Goal: Task Accomplishment & Management: Use online tool/utility

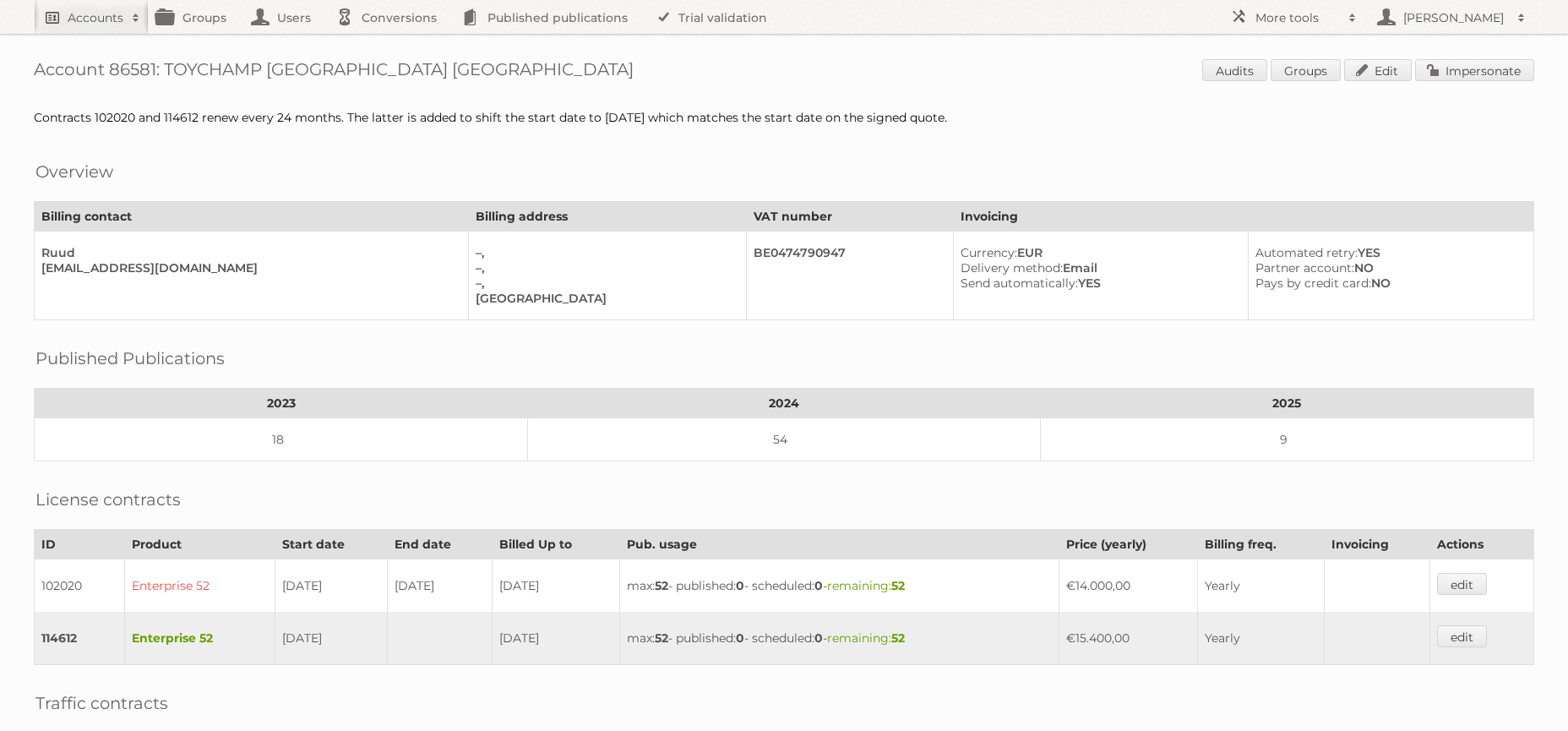
click at [90, 16] on h2 "Accounts" at bounding box center [96, 17] width 56 height 16
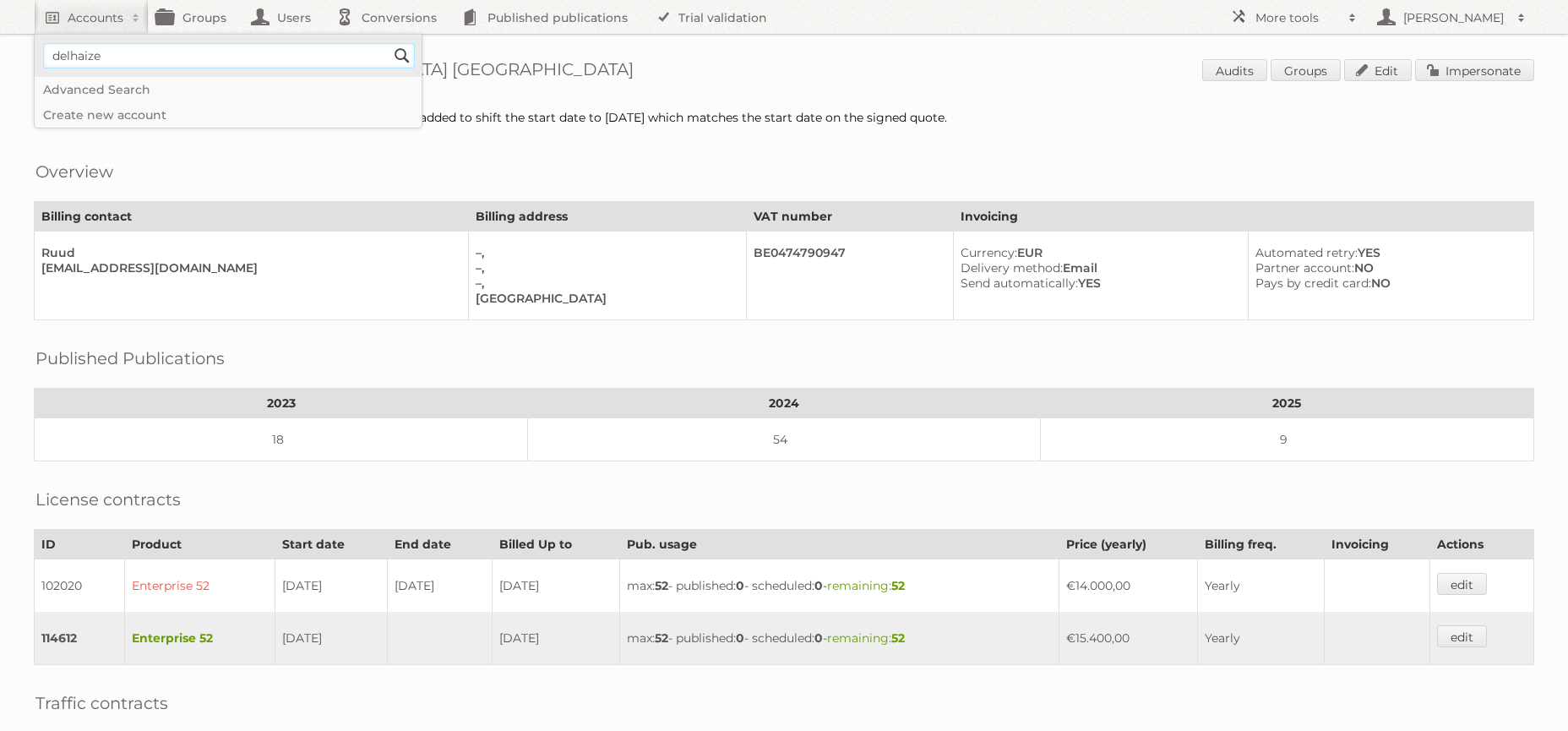
type input"] "delhaize"
click at [390, 44] on input "Search" at bounding box center [402, 56] width 25 height 25
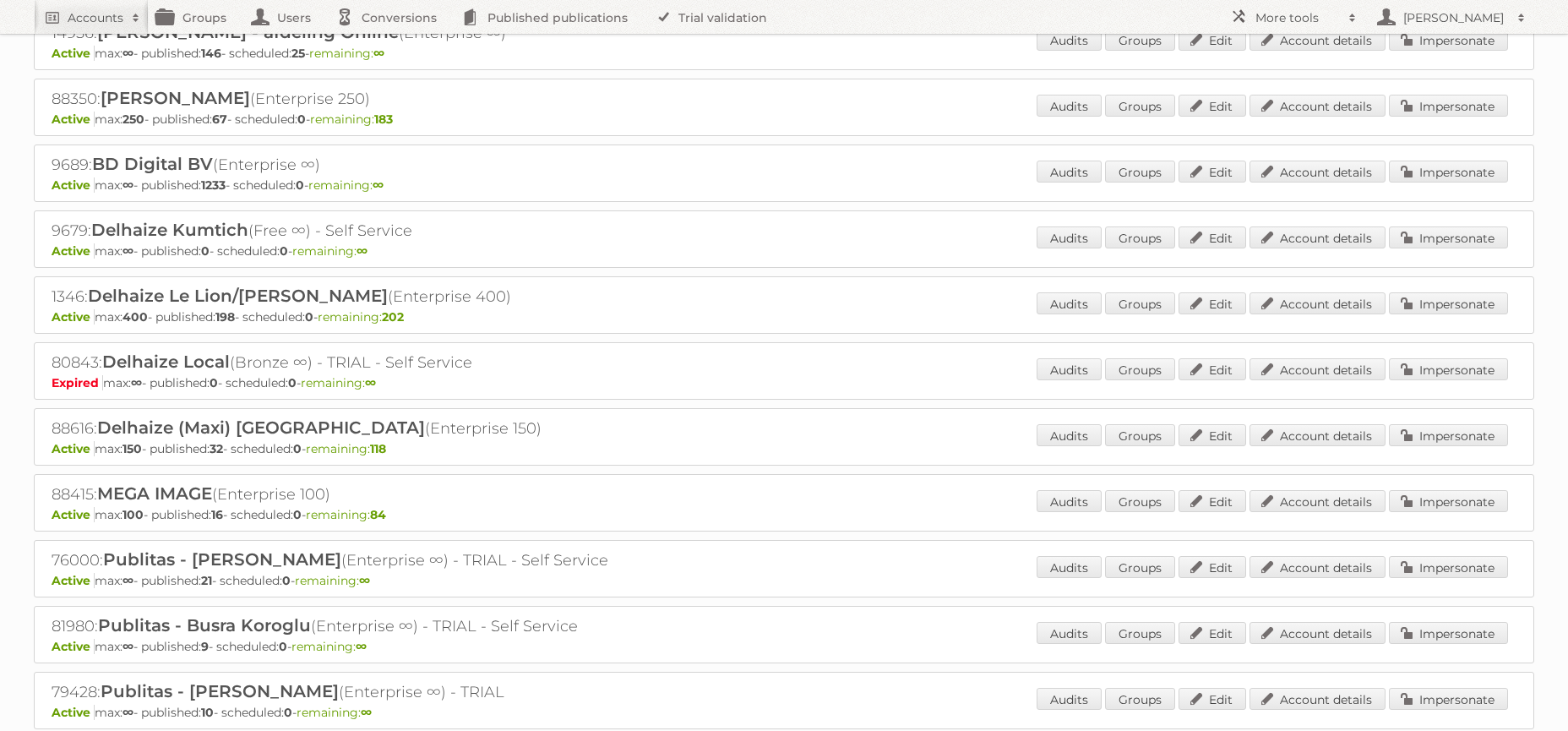
scroll to position [415, 0]
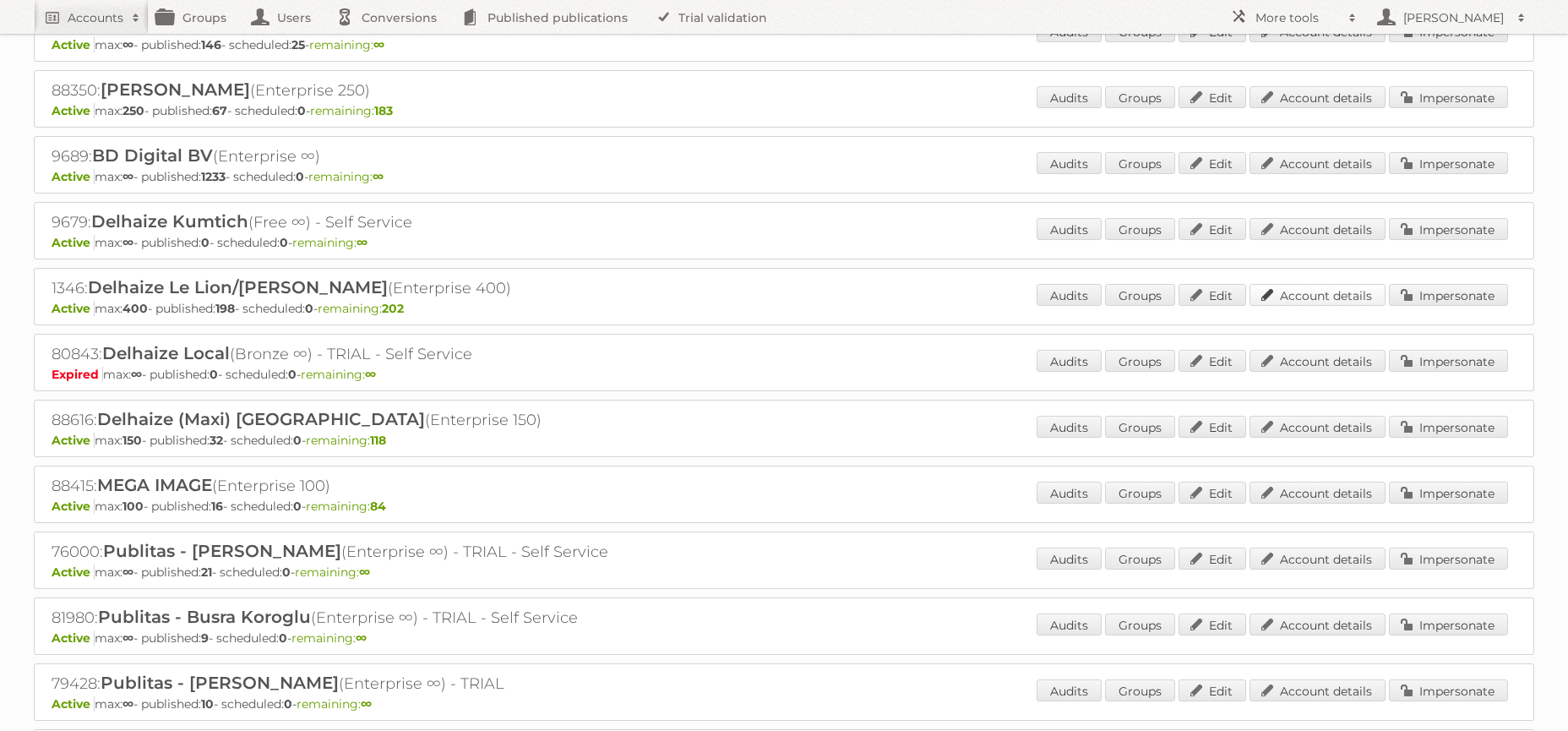
click at [1310, 296] on link "Account details" at bounding box center [1317, 295] width 136 height 22
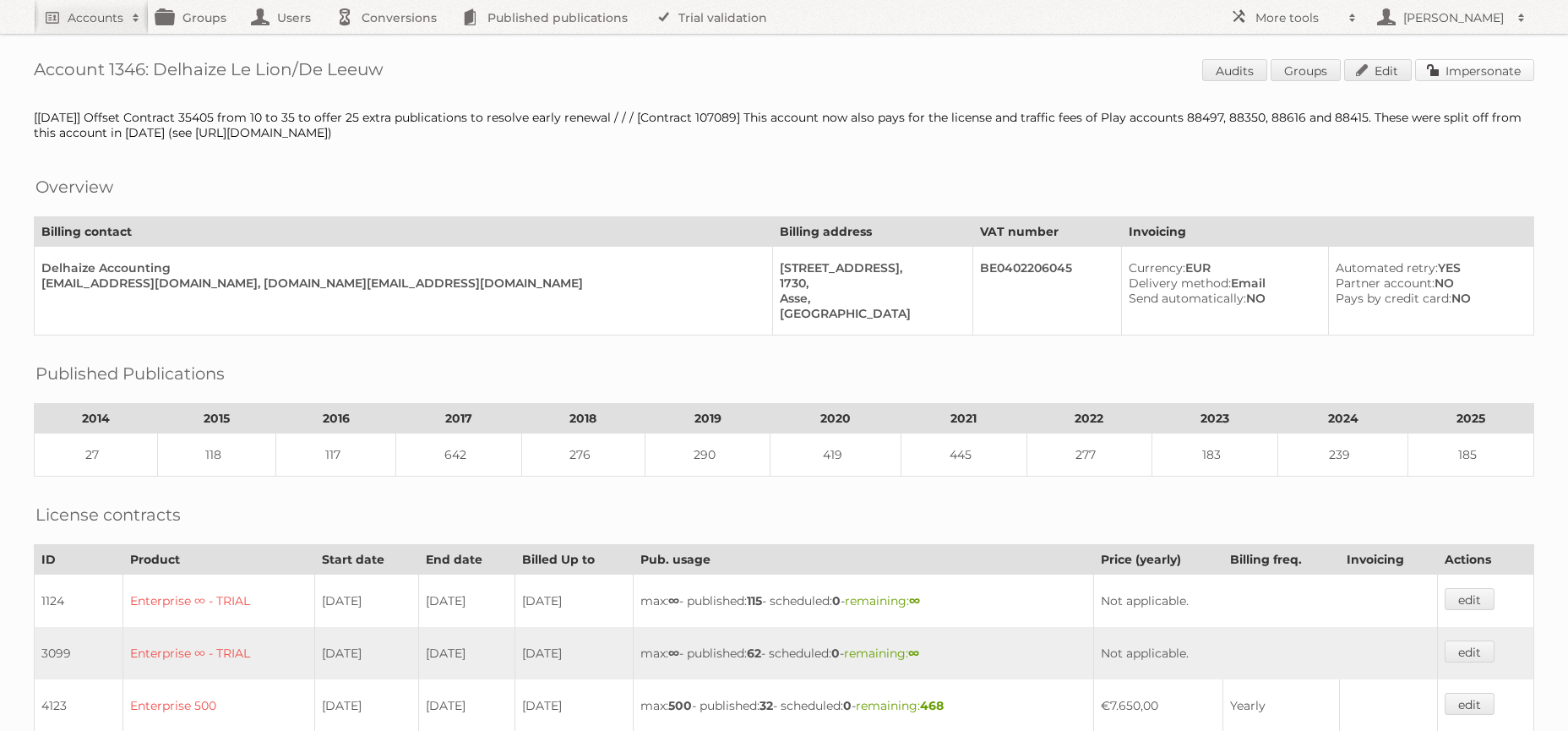
click at [1481, 69] on link "Impersonate" at bounding box center [1474, 70] width 119 height 22
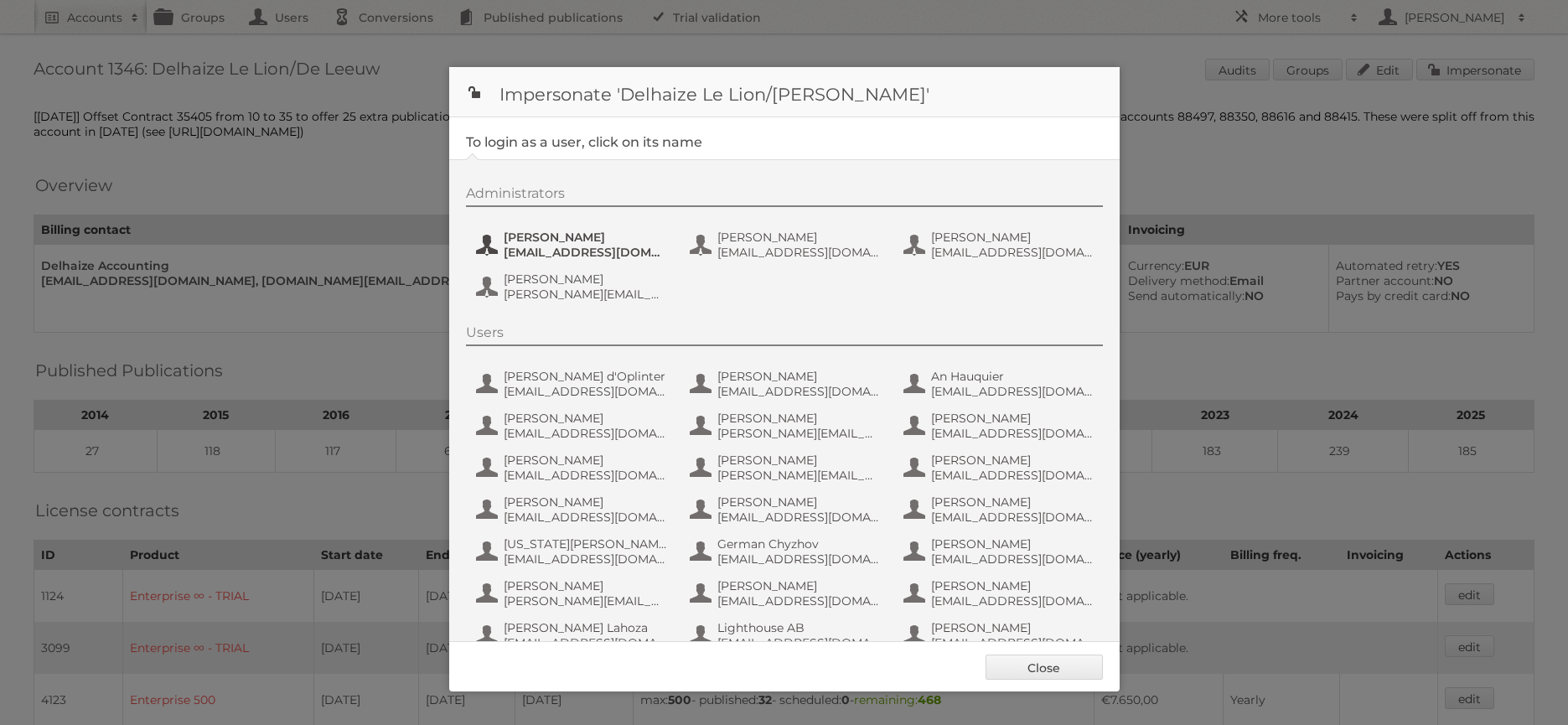
click at [504, 248] on span "cvicenteruiz@delhaize.be" at bounding box center [584, 252] width 162 height 15
